Goal: Information Seeking & Learning: Learn about a topic

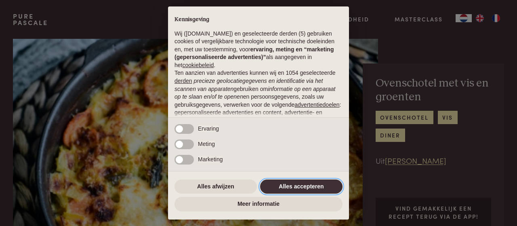
click at [329, 185] on button "Alles accepteren" at bounding box center [301, 186] width 82 height 15
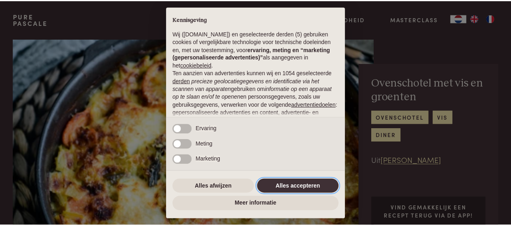
scroll to position [98, 0]
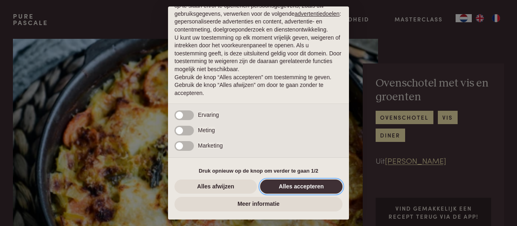
click at [322, 189] on button "Alles accepteren" at bounding box center [301, 186] width 82 height 15
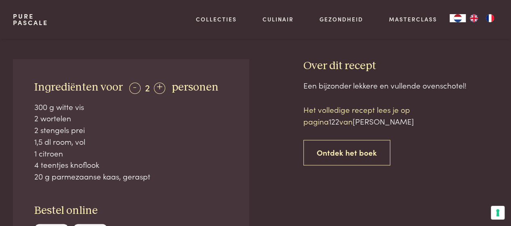
scroll to position [242, 0]
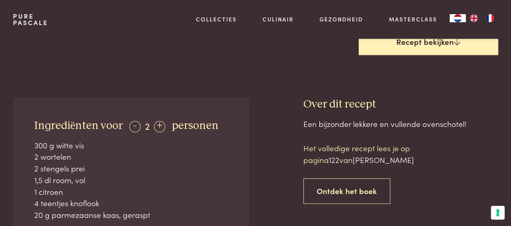
click at [435, 43] on link "Recept bekijken" at bounding box center [428, 42] width 140 height 26
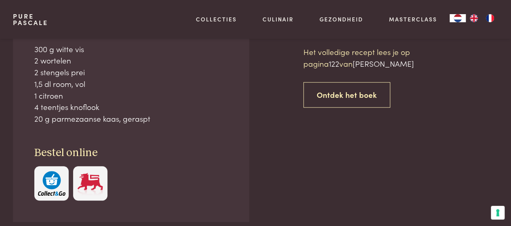
scroll to position [257, 0]
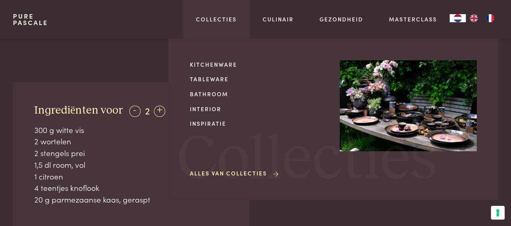
scroll to position [338, 0]
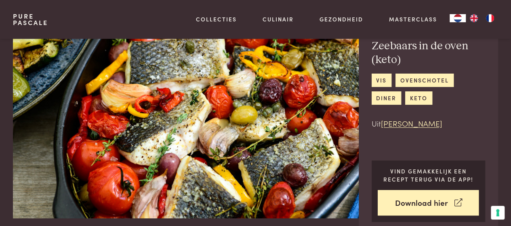
scroll to position [121, 0]
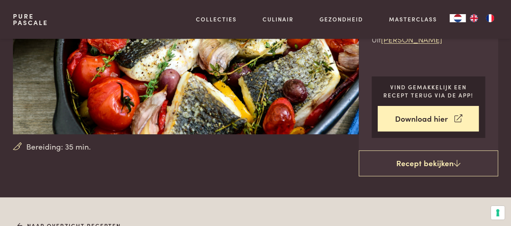
click at [387, 156] on link "Recept bekijken" at bounding box center [428, 163] width 140 height 26
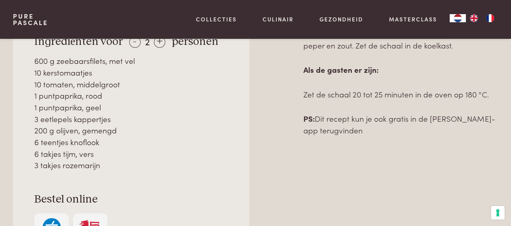
scroll to position [479, 0]
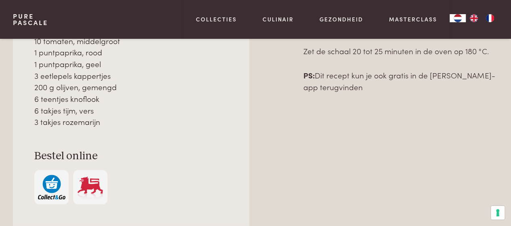
scroll to position [317, 0]
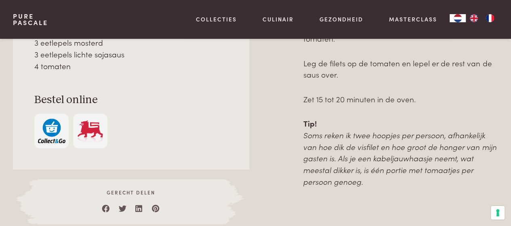
scroll to position [404, 0]
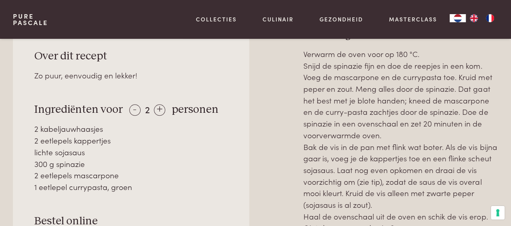
scroll to position [404, 0]
